Goal: Information Seeking & Learning: Stay updated

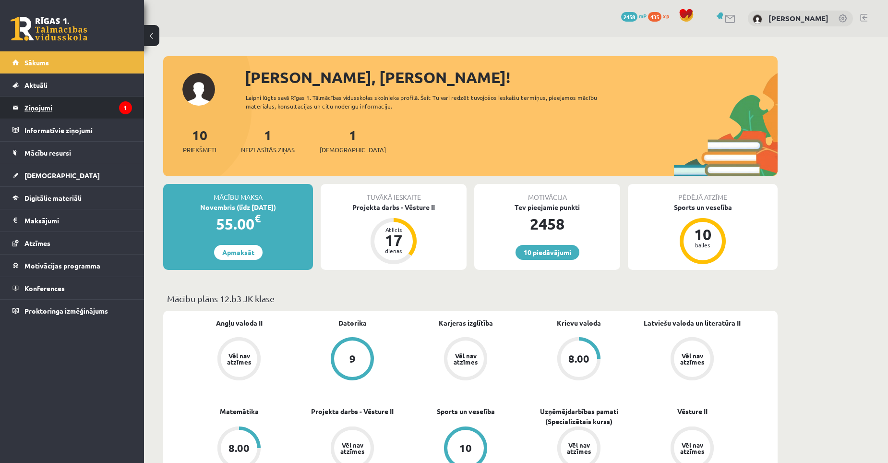
click at [39, 102] on legend "Ziņojumi 1" at bounding box center [78, 107] width 108 height 22
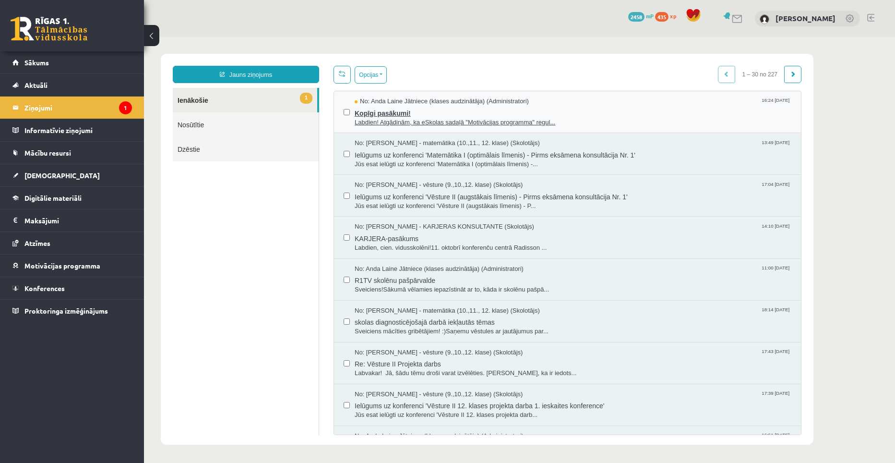
click at [397, 114] on span "Kopīgi pasākumi!" at bounding box center [573, 112] width 437 height 12
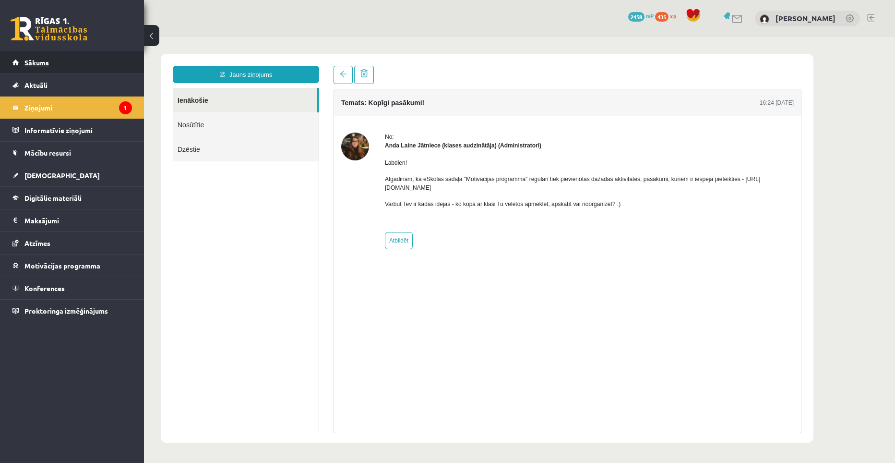
click at [35, 62] on span "Sākums" at bounding box center [36, 62] width 24 height 9
